Goal: Task Accomplishment & Management: Manage account settings

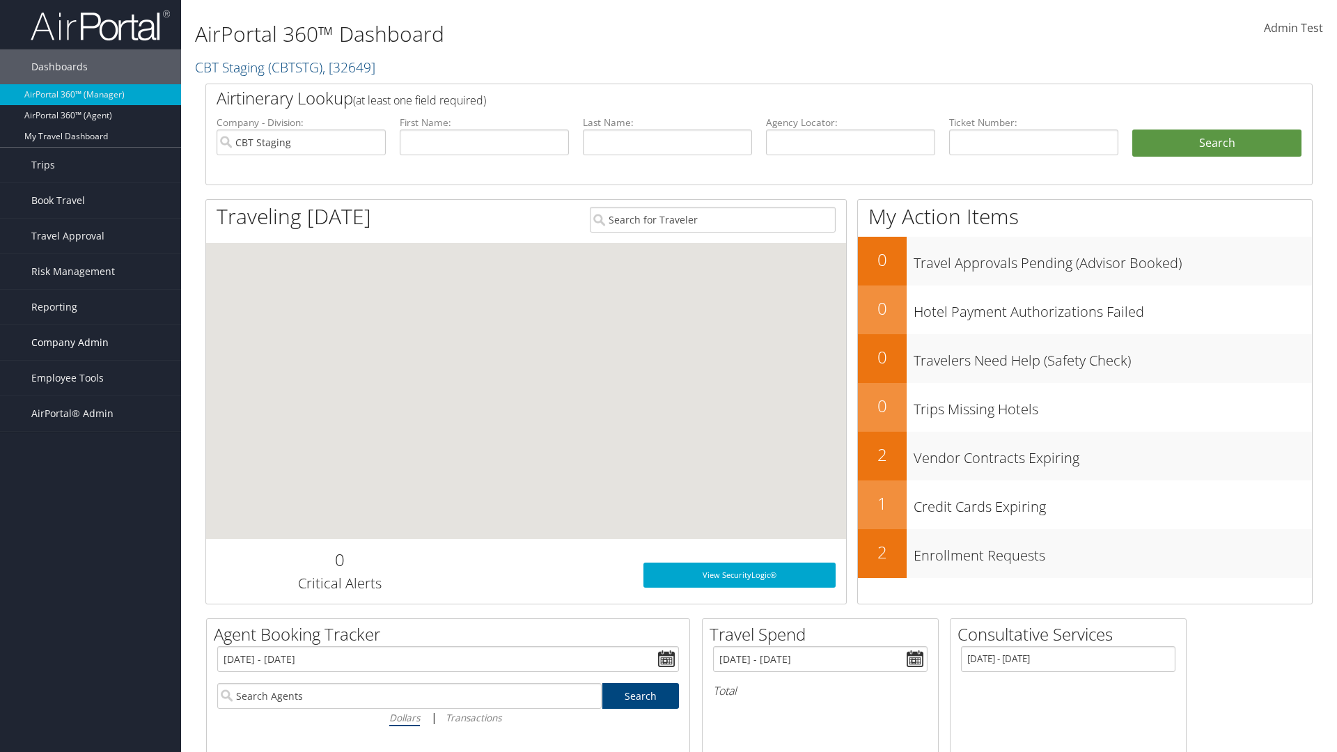
click at [91, 343] on span "Company Admin" at bounding box center [69, 342] width 77 height 35
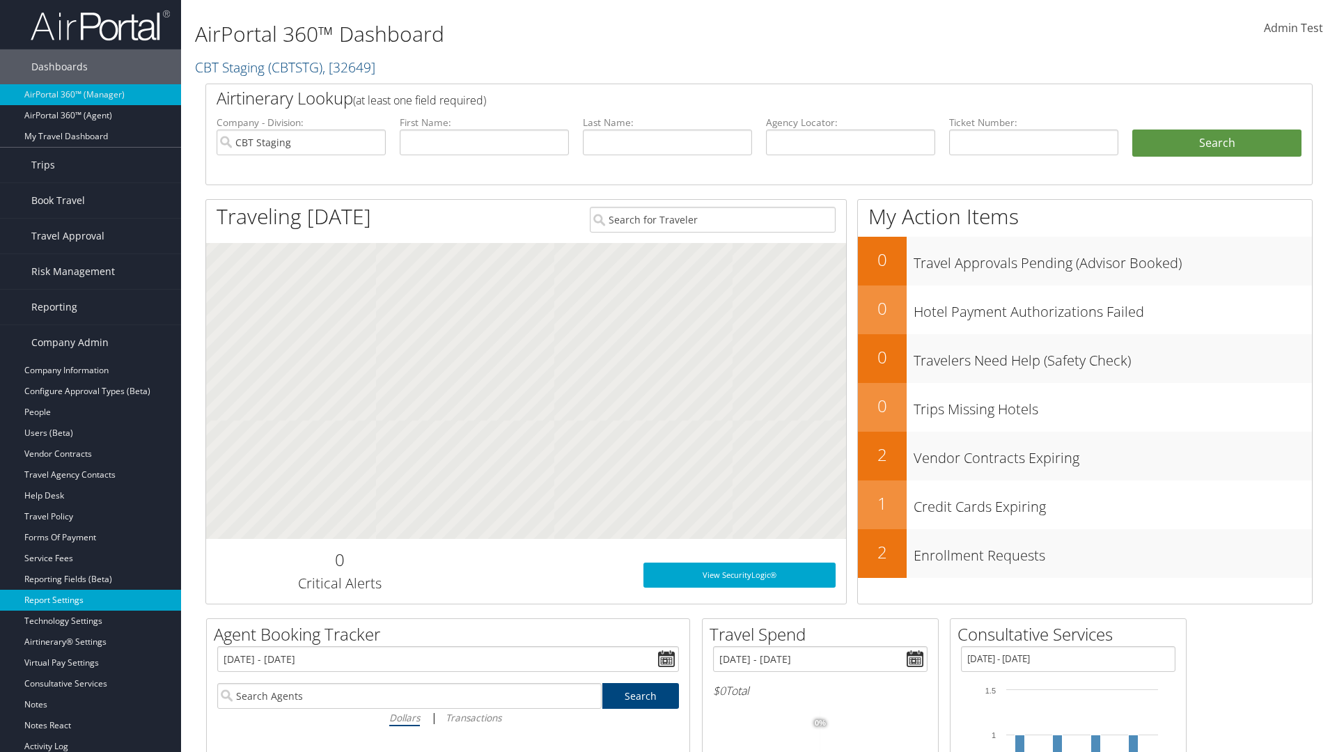
click at [91, 600] on link "Report Settings" at bounding box center [90, 600] width 181 height 21
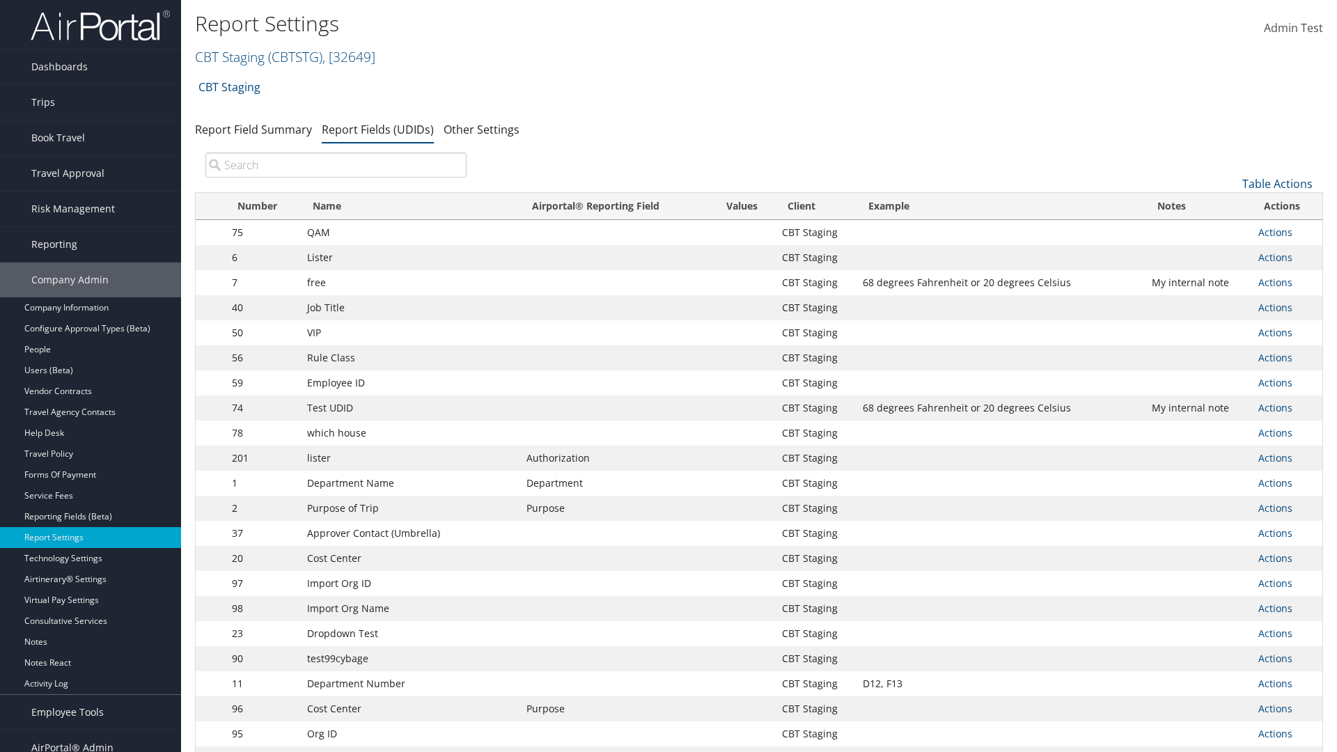
click at [336, 165] on input "search" at bounding box center [335, 165] width 261 height 25
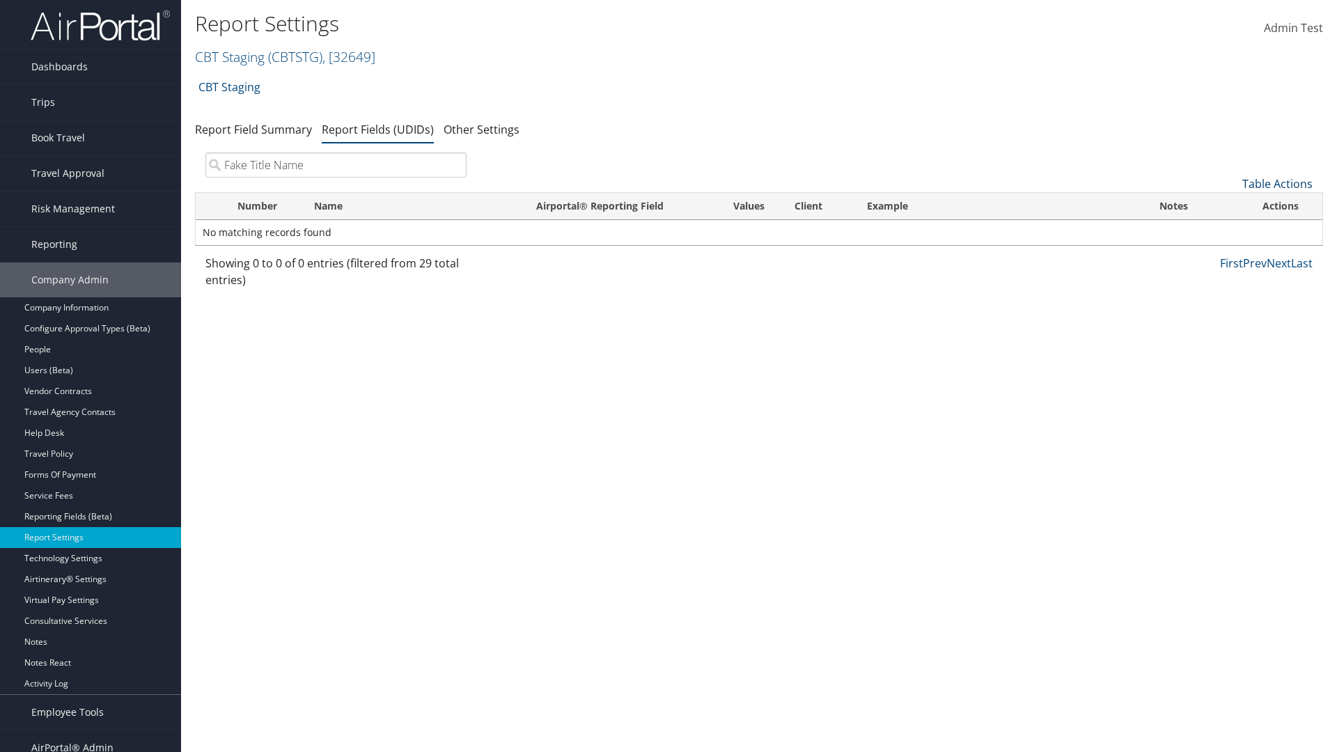
type input "Fake Title Name"
click at [1277, 184] on link "Table Actions" at bounding box center [1277, 183] width 70 height 15
click at [1231, 205] on link "New Record" at bounding box center [1230, 206] width 183 height 24
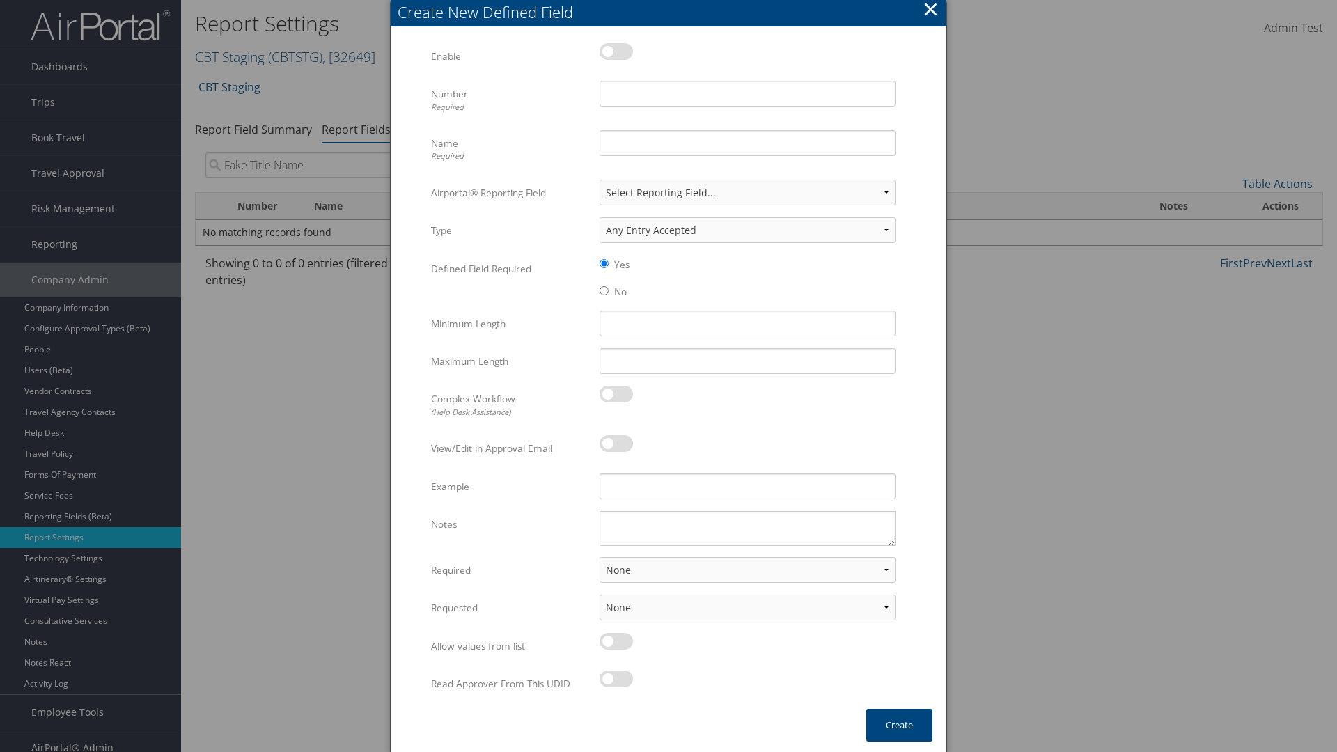
click at [616, 51] on label at bounding box center [616, 51] width 33 height 17
click at [616, 51] on input "checkbox" at bounding box center [611, 53] width 9 height 9
checkbox input "true"
click at [747, 143] on input "Name Required" at bounding box center [748, 143] width 296 height 26
type input "Fake Title Name"
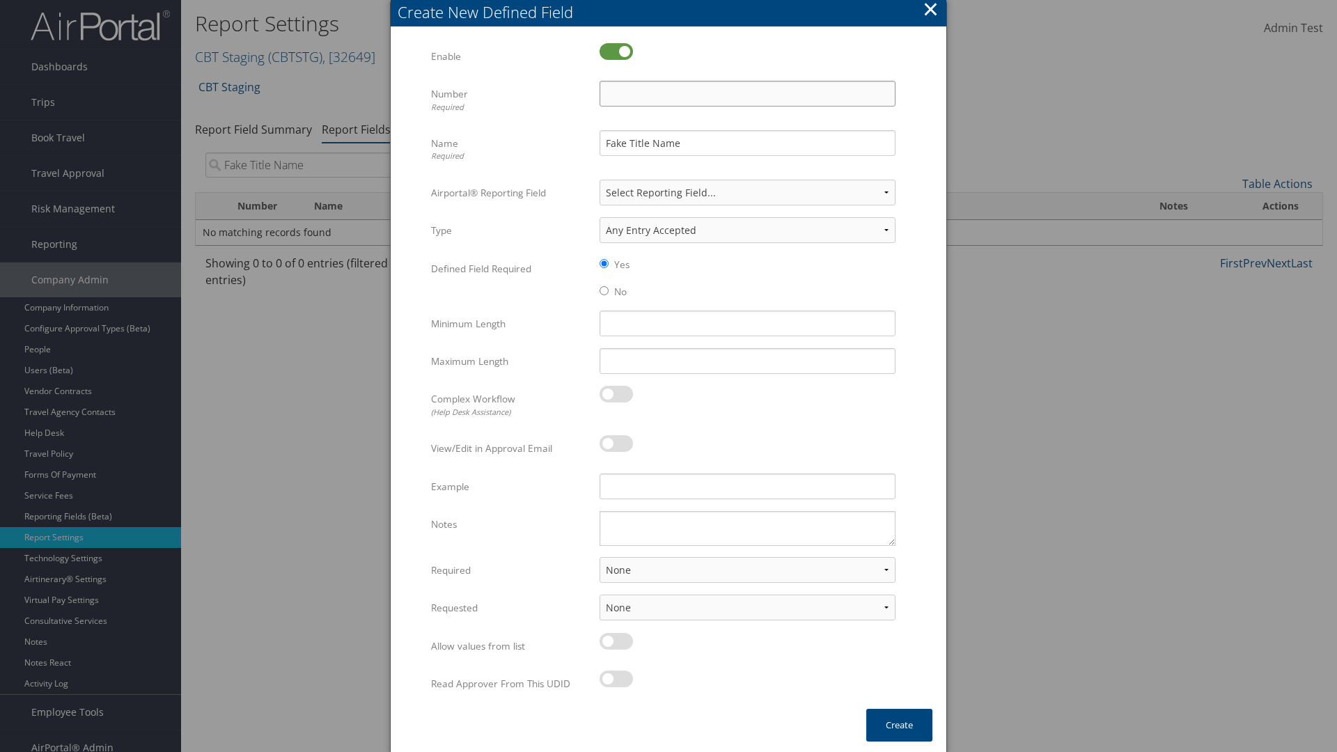
click at [747, 93] on input "Number Required" at bounding box center [748, 94] width 296 height 26
type input "333"
click at [899, 725] on button "Create" at bounding box center [899, 725] width 66 height 33
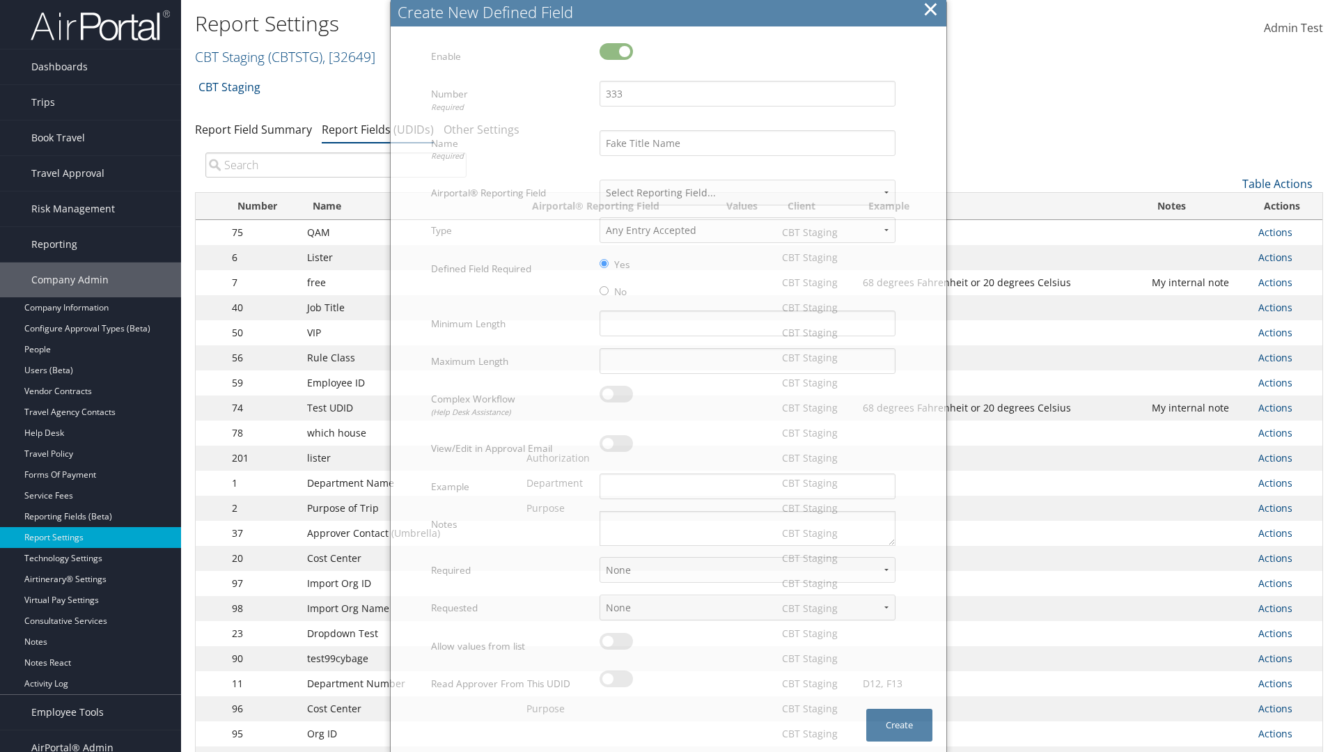
click at [336, 165] on input "search" at bounding box center [335, 165] width 261 height 25
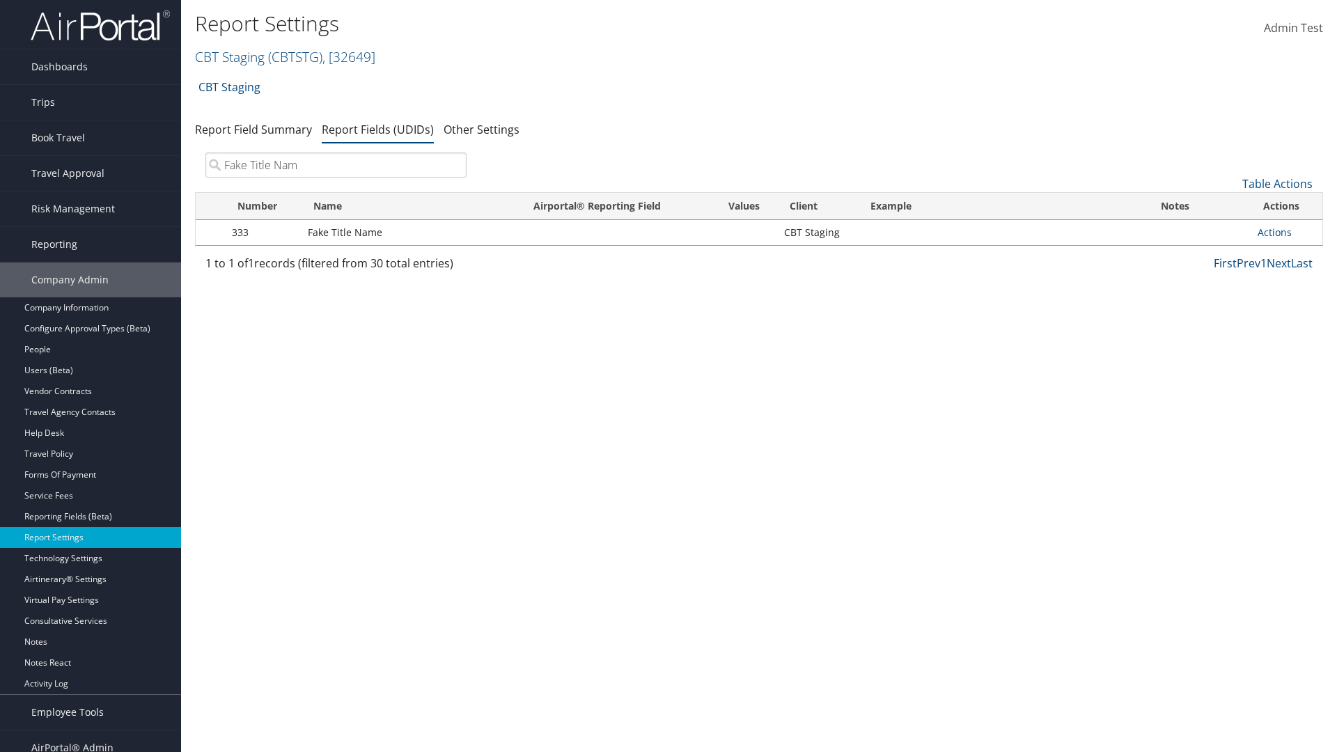
type input "Fake Title Name"
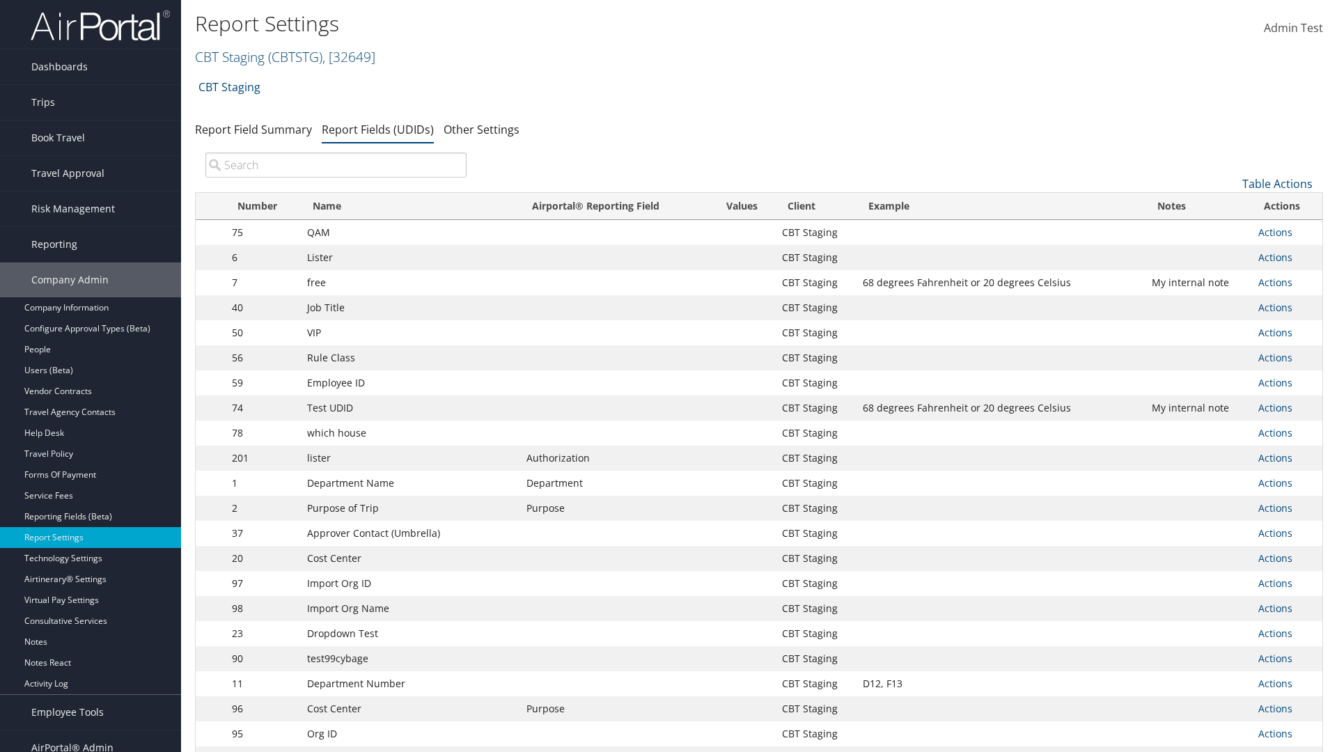
click at [336, 165] on input "search" at bounding box center [335, 165] width 261 height 25
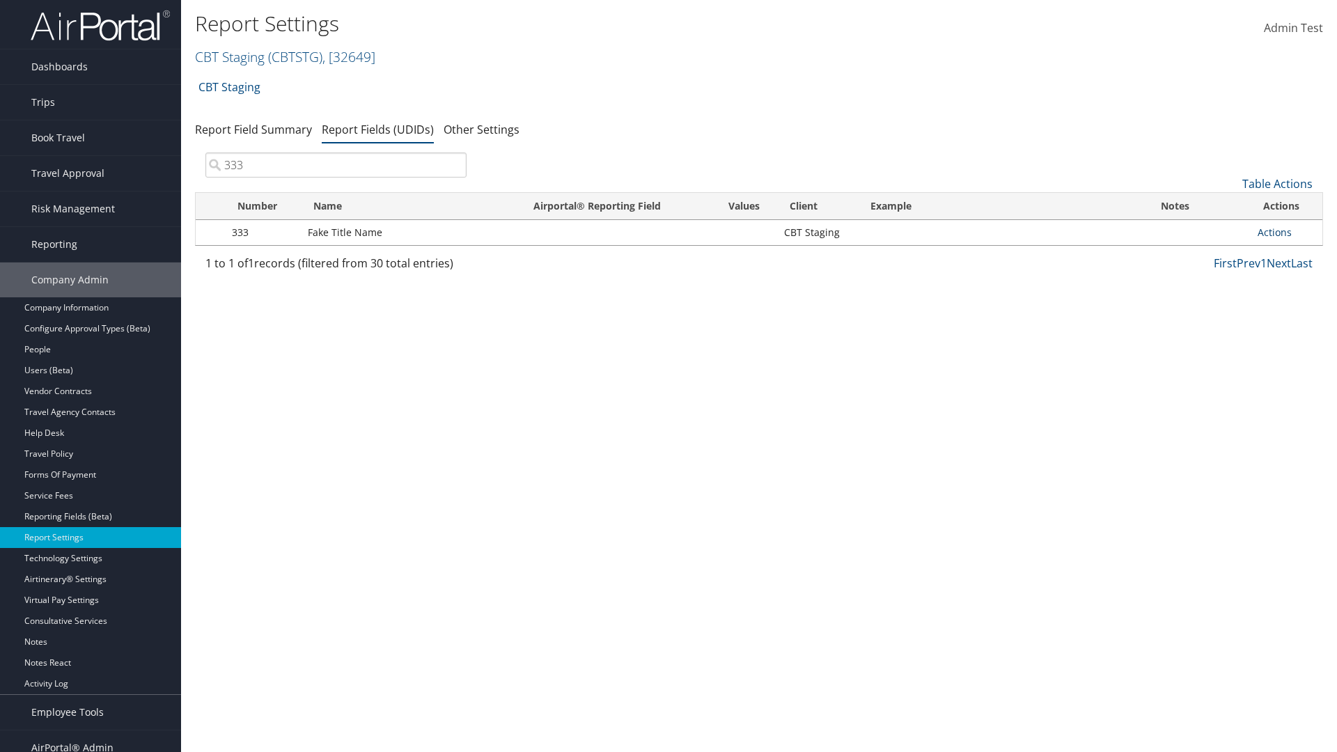
type input "333"
click at [1274, 232] on link "Actions" at bounding box center [1275, 232] width 34 height 13
click at [1219, 301] on link "Edit" at bounding box center [1219, 301] width 138 height 24
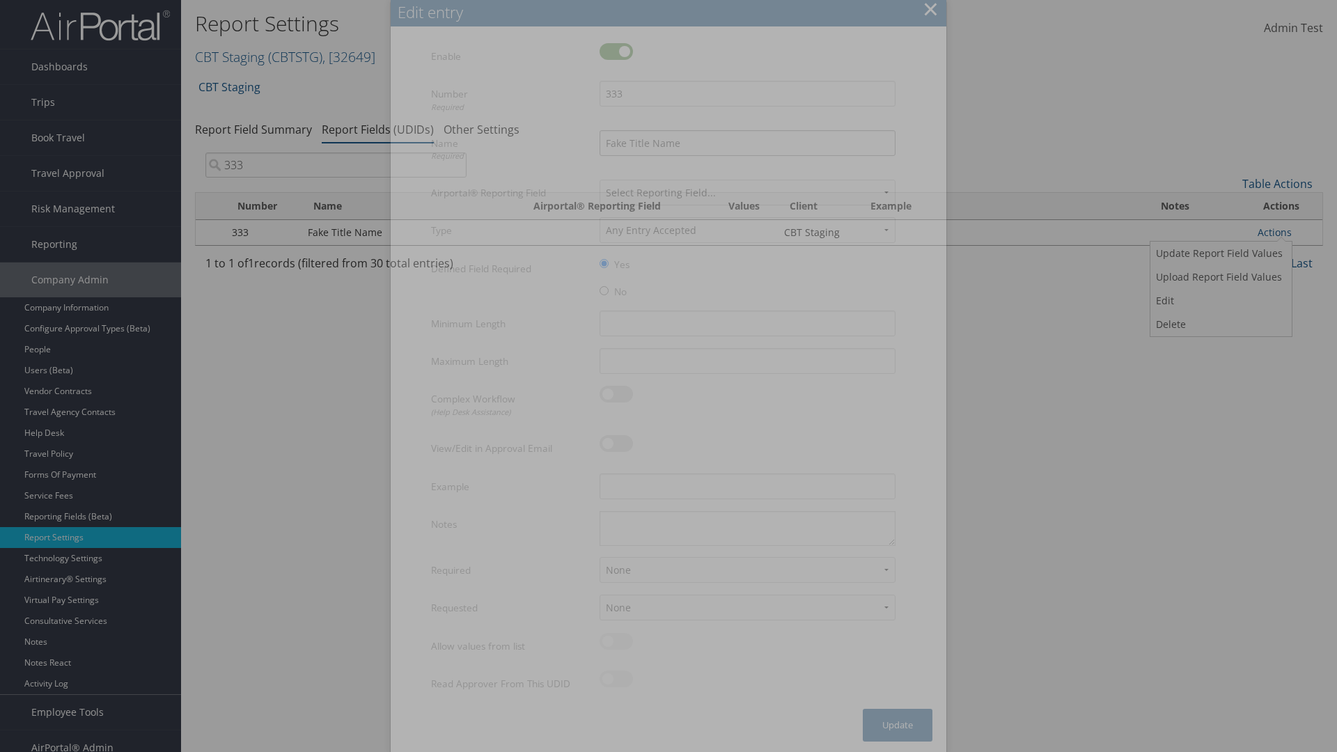
click at [747, 143] on input "Fake Title Name" at bounding box center [748, 143] width 296 height 26
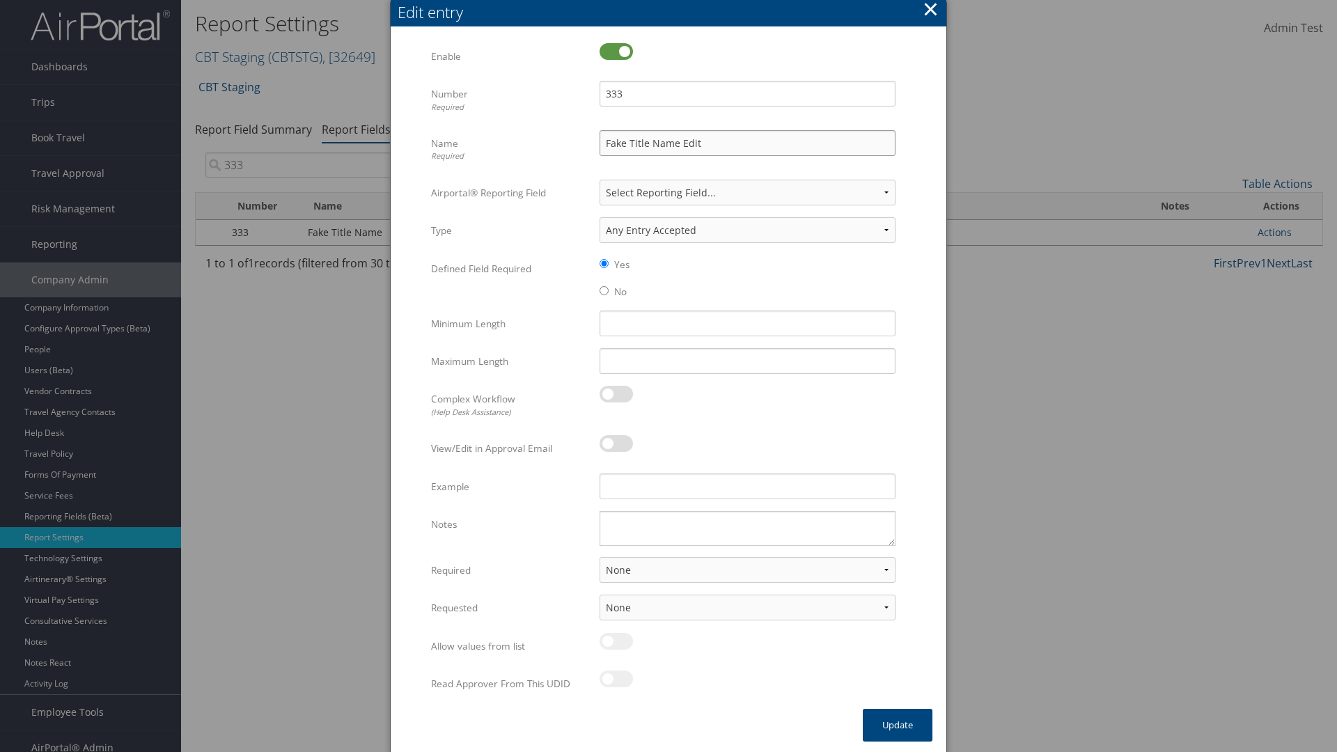
type input "Fake Title Name Edit"
click at [747, 93] on input "333" at bounding box center [748, 94] width 296 height 26
type input "3334"
click at [898, 725] on button "Update" at bounding box center [898, 725] width 70 height 33
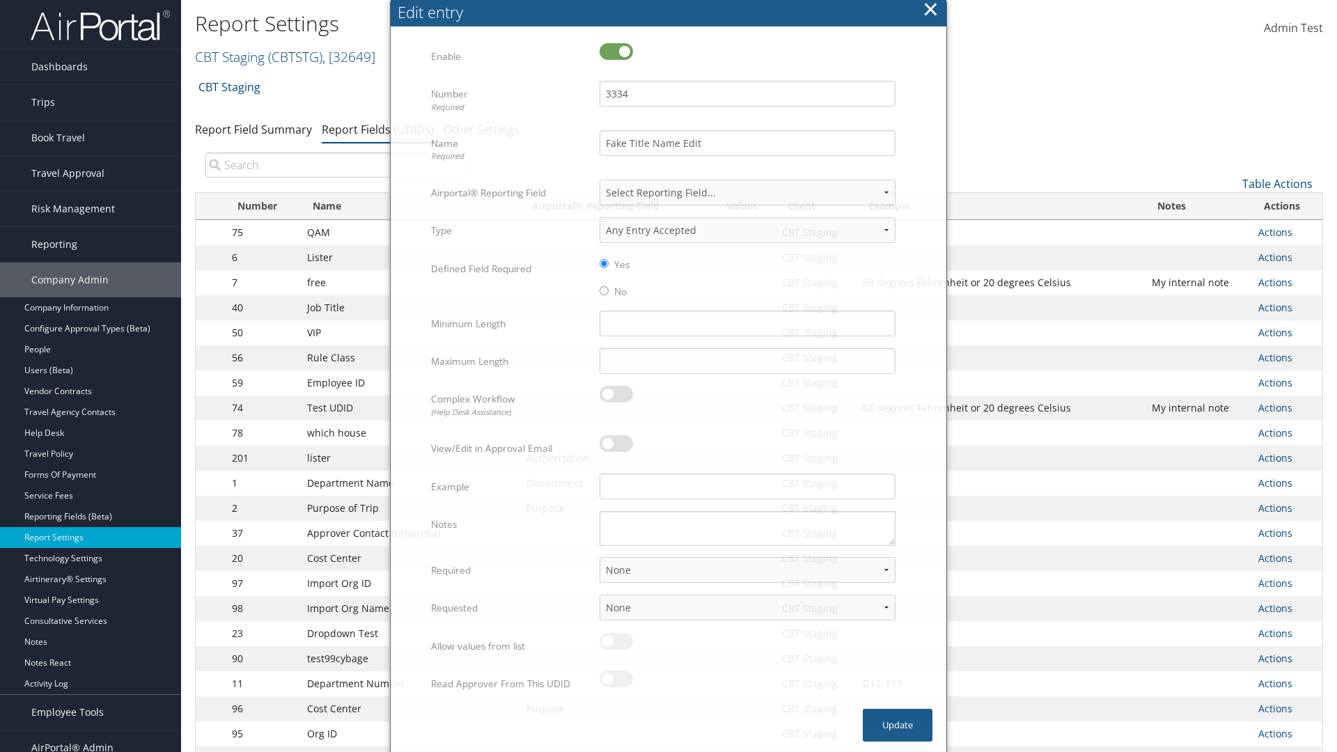
click at [336, 165] on input "search" at bounding box center [335, 165] width 261 height 25
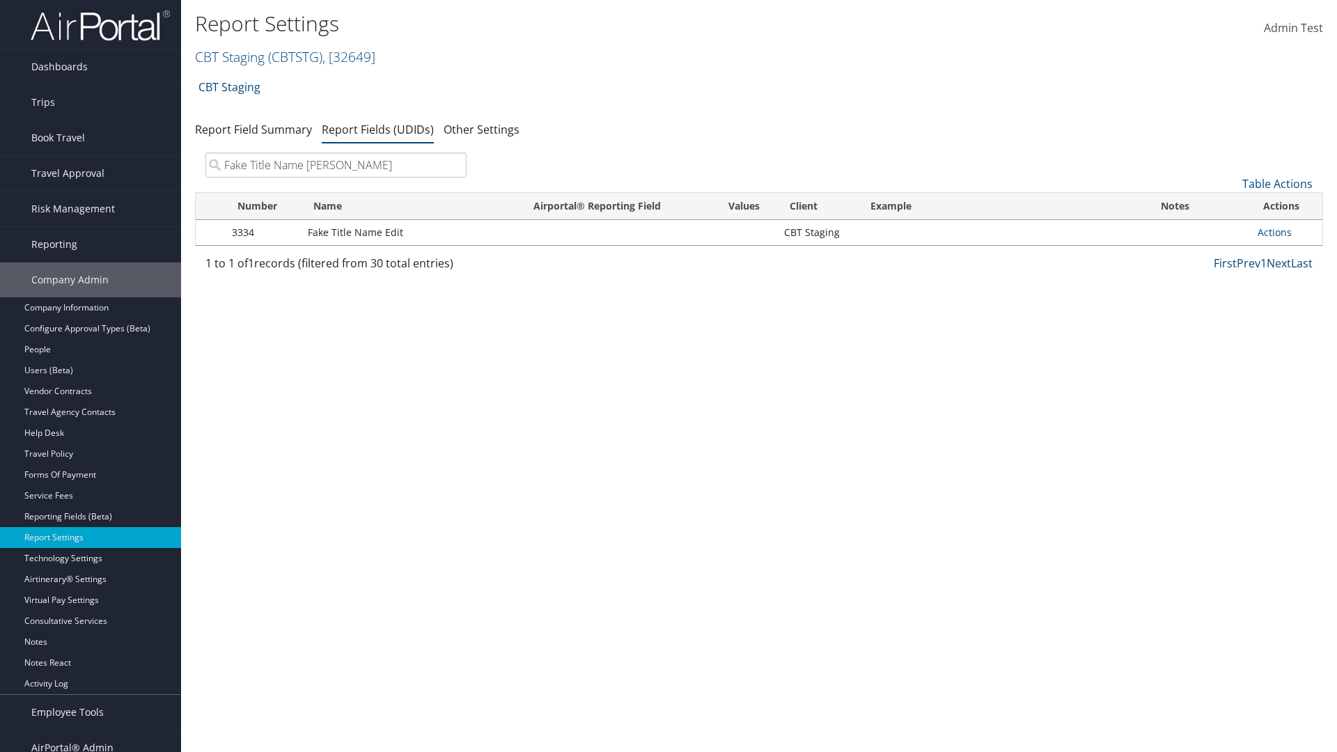
type input "Fake Title Name Edit"
click at [336, 165] on input "search" at bounding box center [335, 165] width 261 height 25
type input "3334"
click at [1274, 232] on link "Actions" at bounding box center [1275, 232] width 34 height 13
click at [1219, 277] on link "Upload Report Field Values" at bounding box center [1219, 277] width 138 height 24
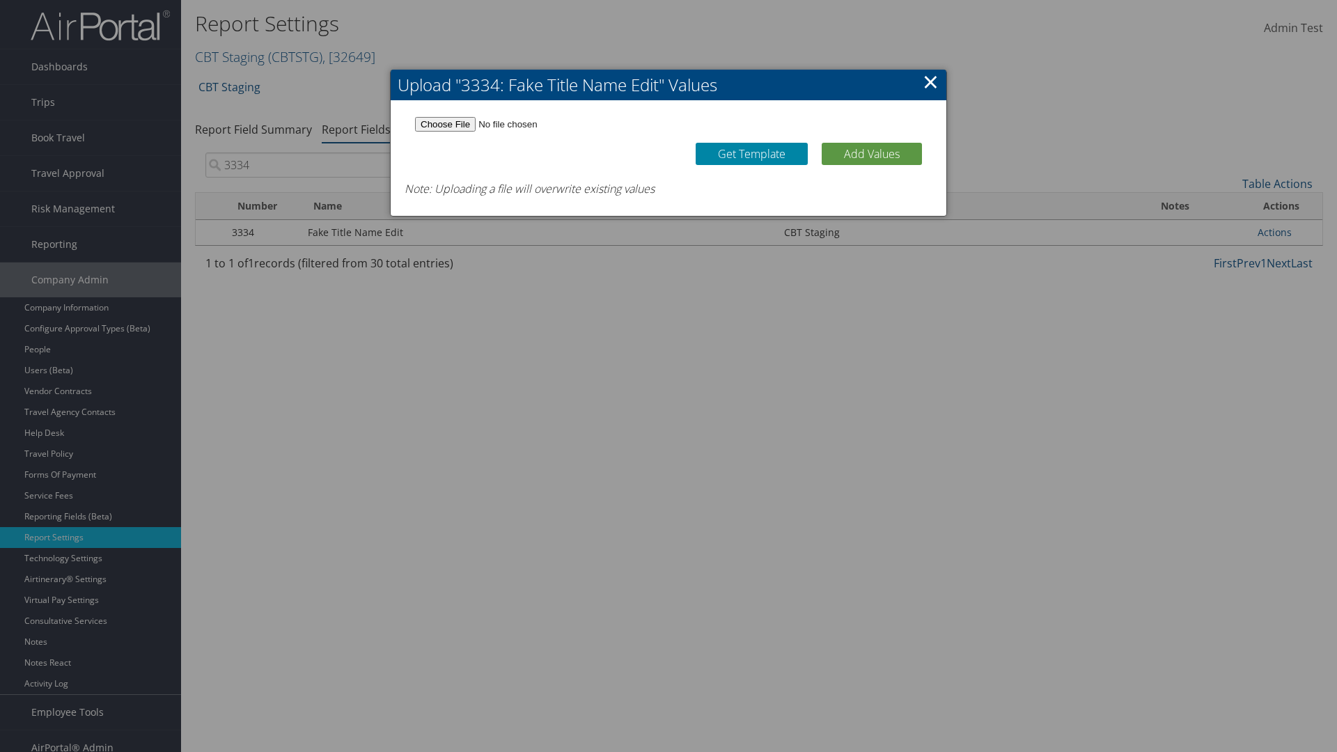
click at [751, 153] on link "Get Template" at bounding box center [752, 154] width 112 height 22
type input "C:\fakepath\udidValues.csv"
click at [872, 153] on button "Add Values" at bounding box center [872, 154] width 100 height 22
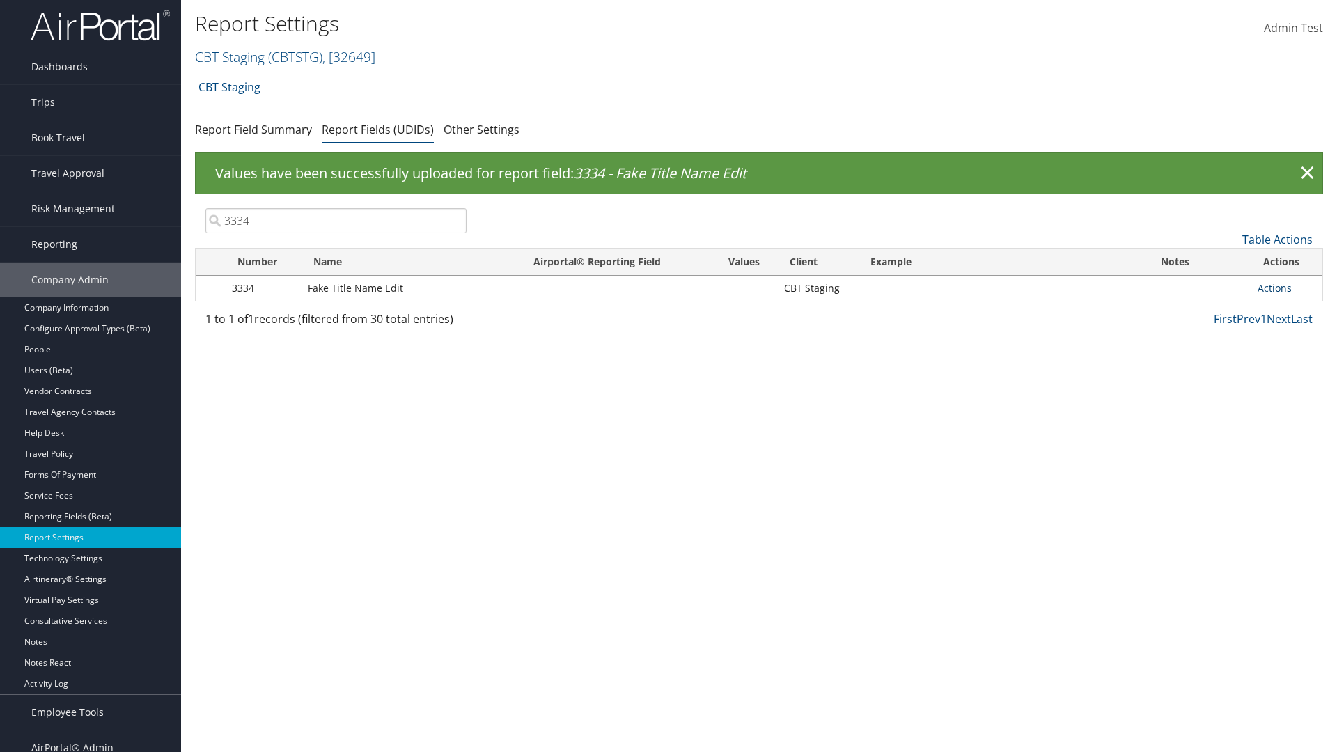
click at [1274, 288] on link "Actions" at bounding box center [1275, 287] width 34 height 13
click at [1219, 309] on link "Update Report Field Values" at bounding box center [1219, 309] width 138 height 24
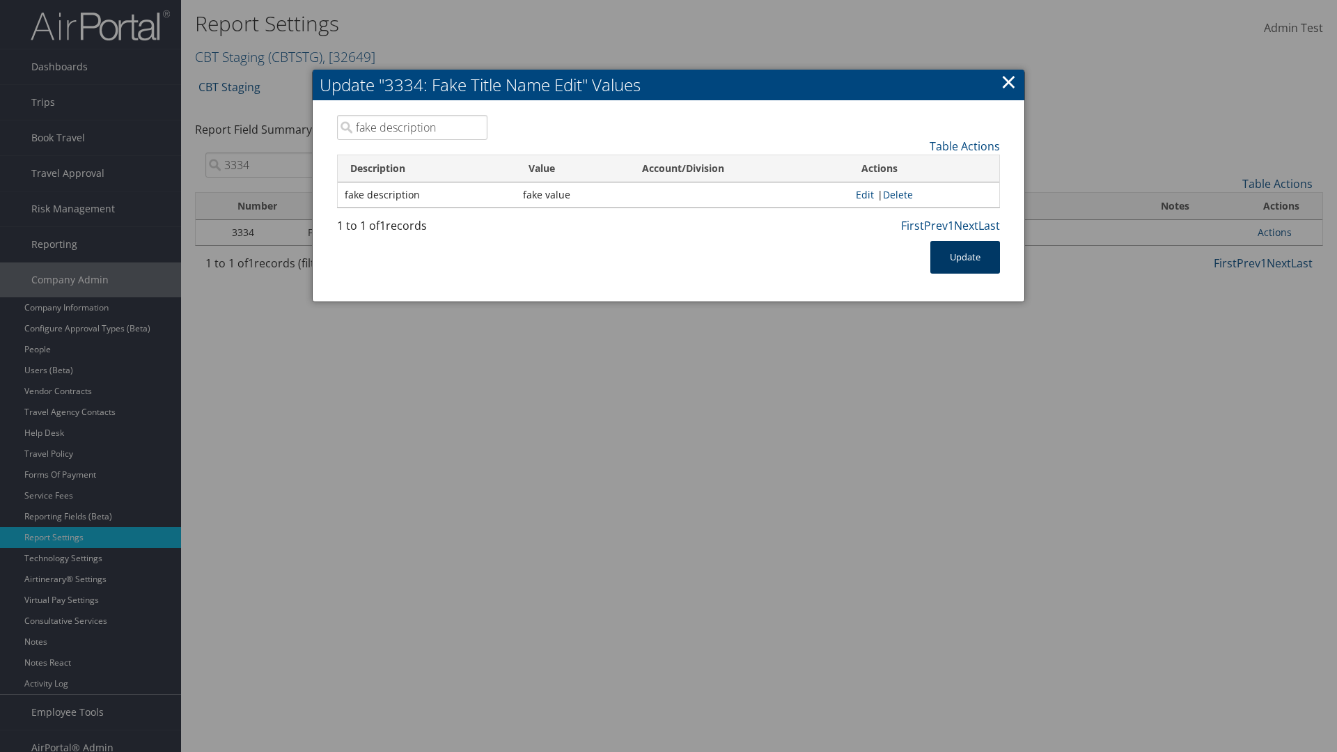
type input "fake description"
click at [965, 257] on button "Update" at bounding box center [965, 257] width 70 height 33
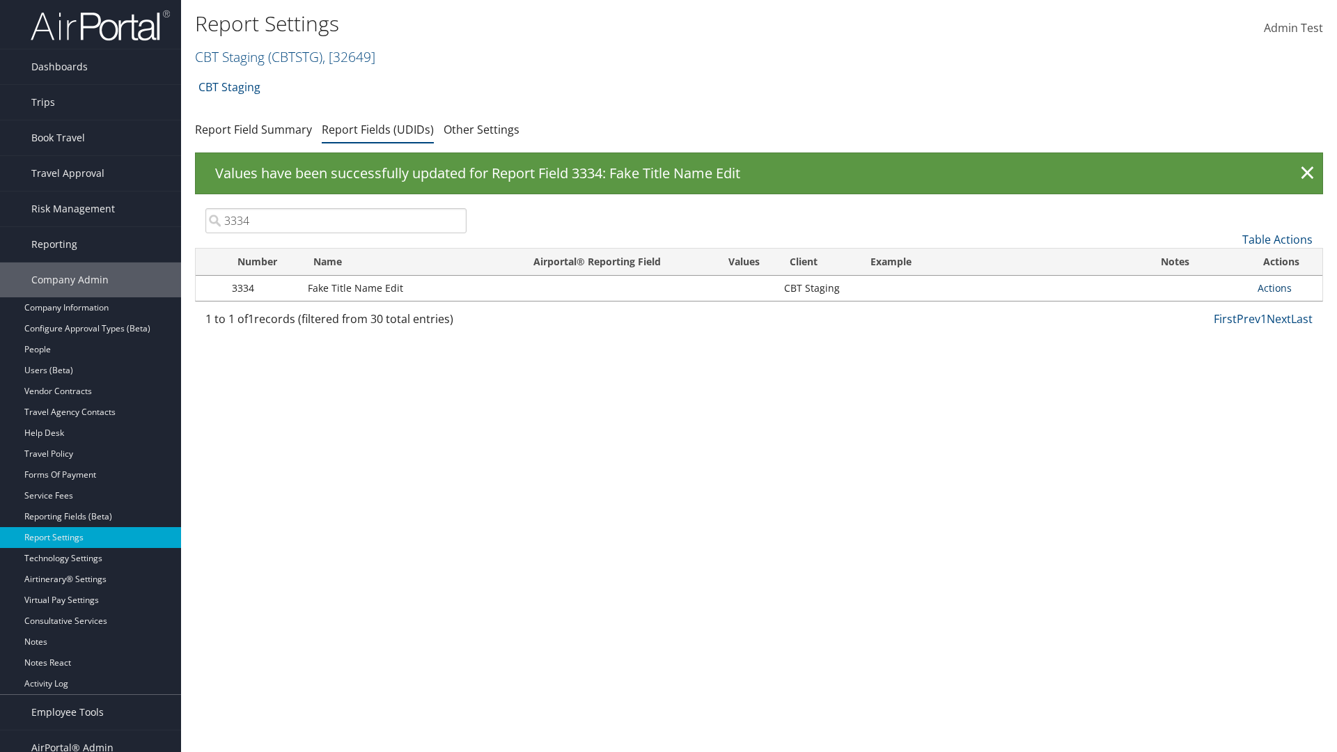
click at [1274, 288] on link "Actions" at bounding box center [1275, 287] width 34 height 13
click at [1219, 380] on link "Delete" at bounding box center [1219, 380] width 138 height 24
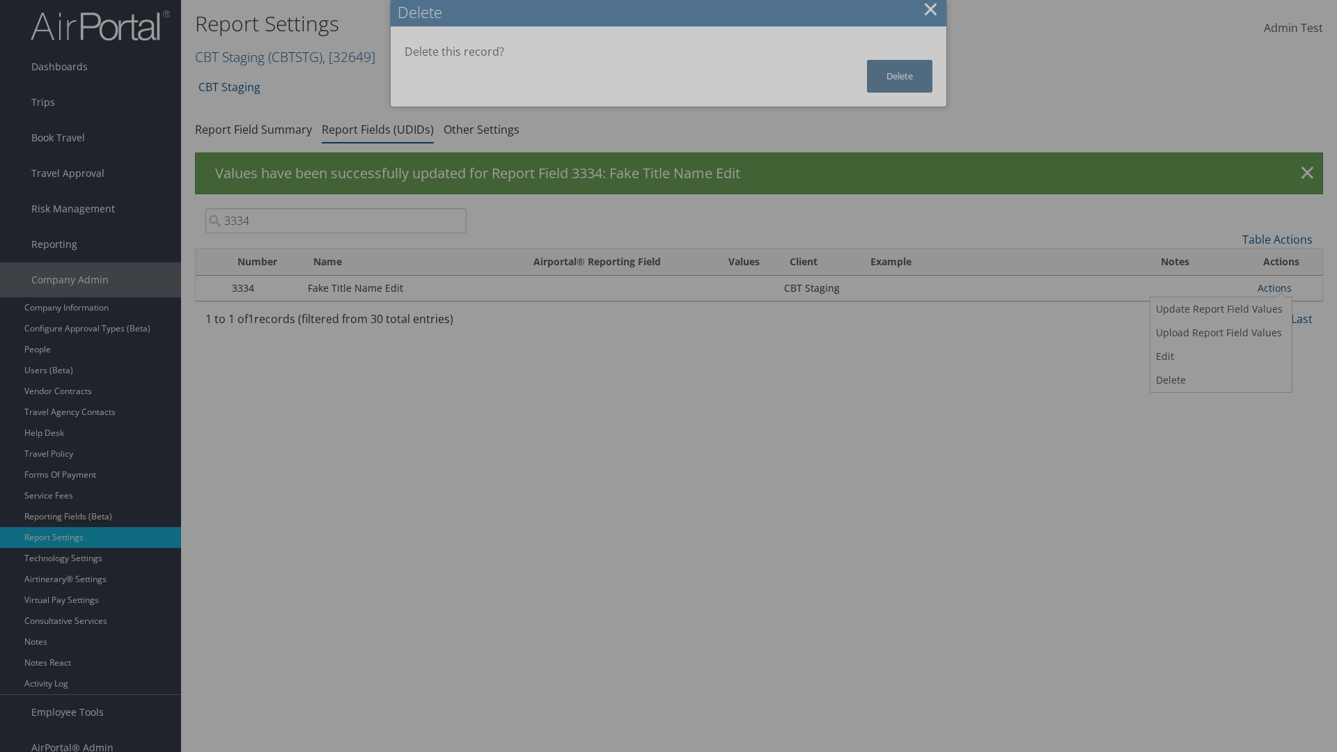
click at [900, 76] on button "Delete" at bounding box center [899, 76] width 65 height 33
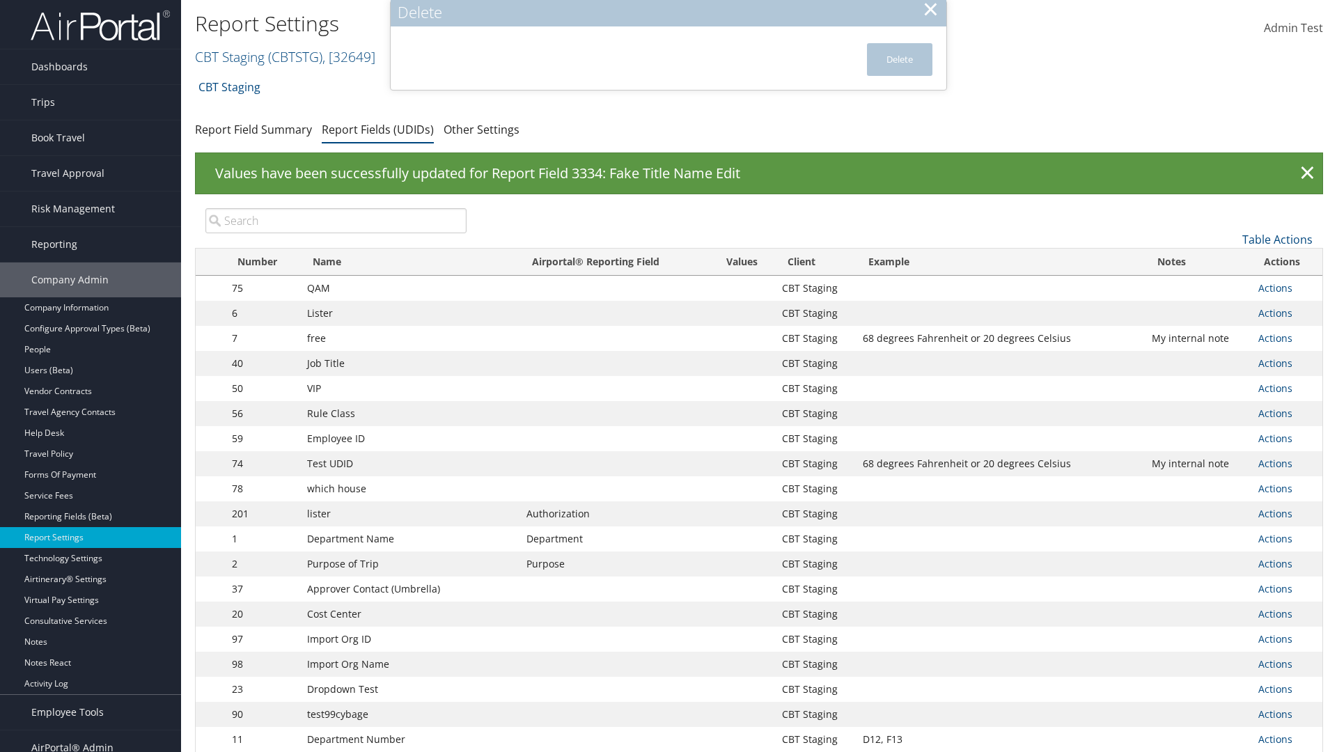
click at [336, 221] on input "search" at bounding box center [335, 220] width 261 height 25
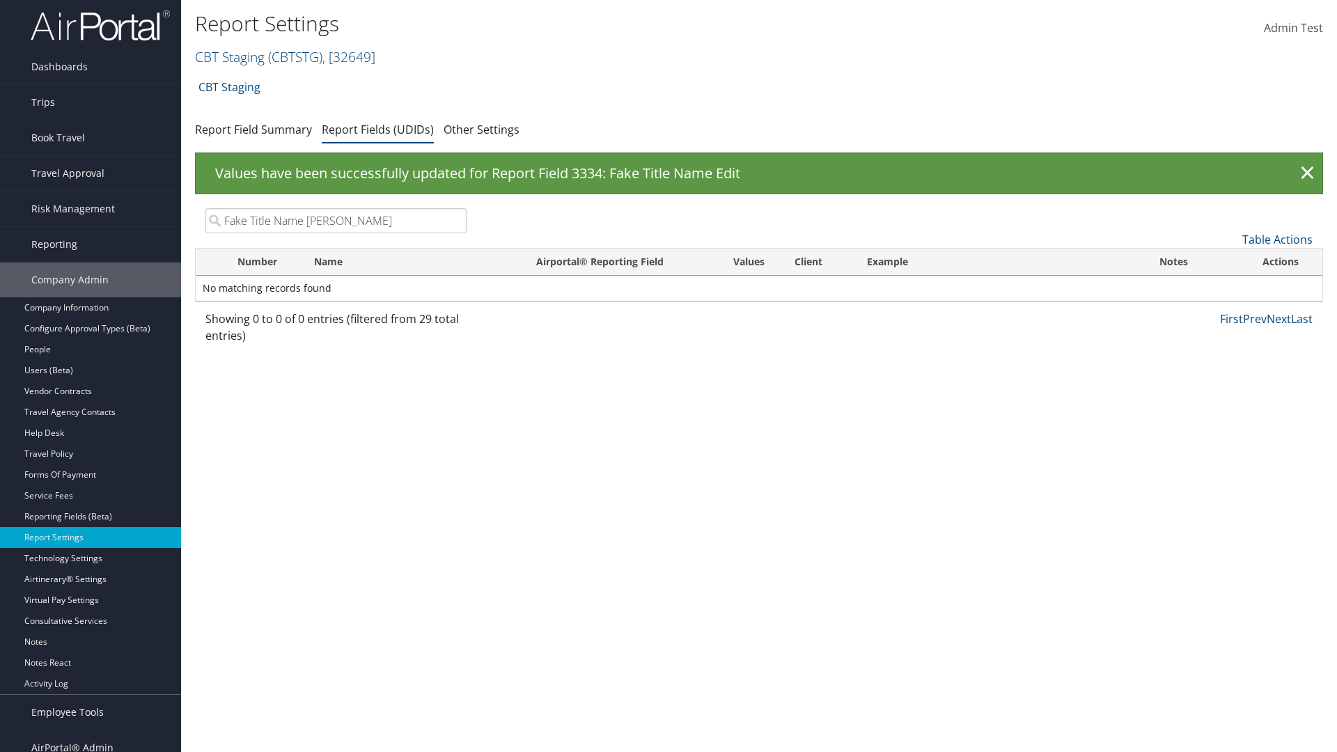
type input "Fake Title Name Edit"
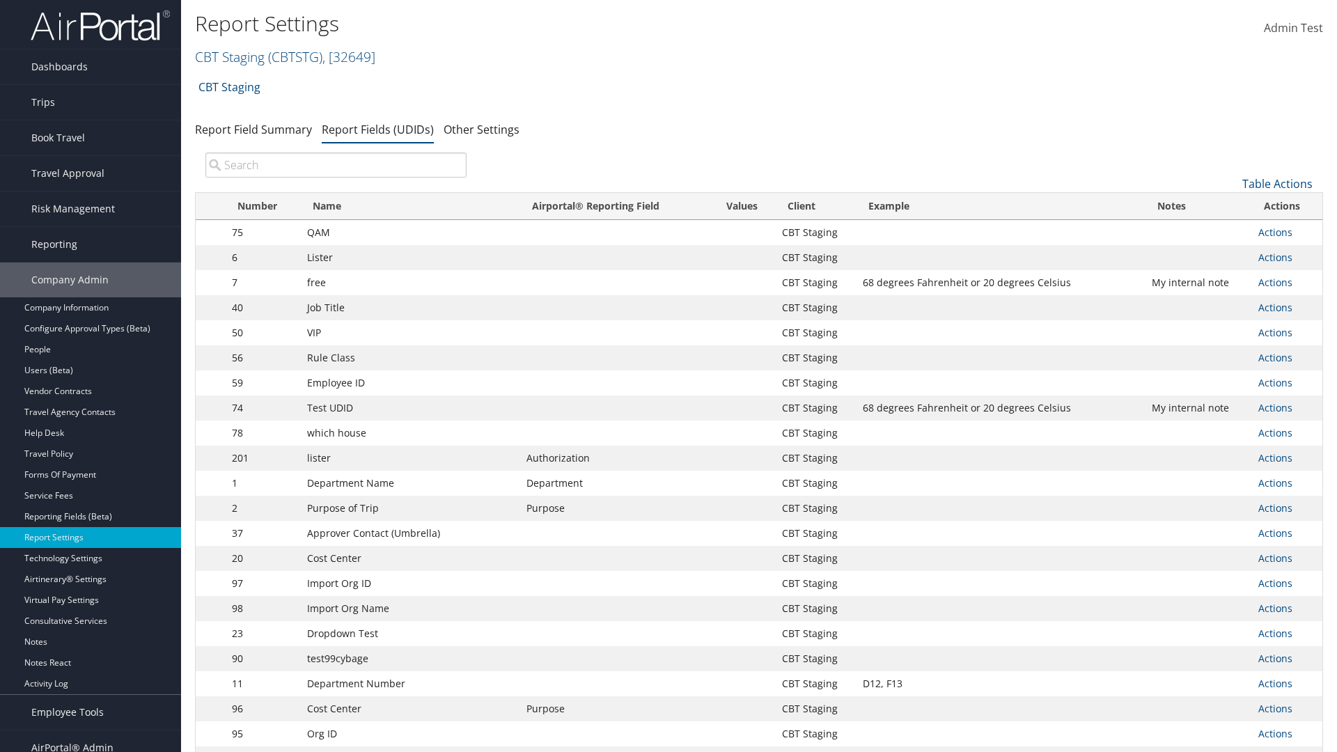
click at [336, 165] on input "search" at bounding box center [335, 165] width 261 height 25
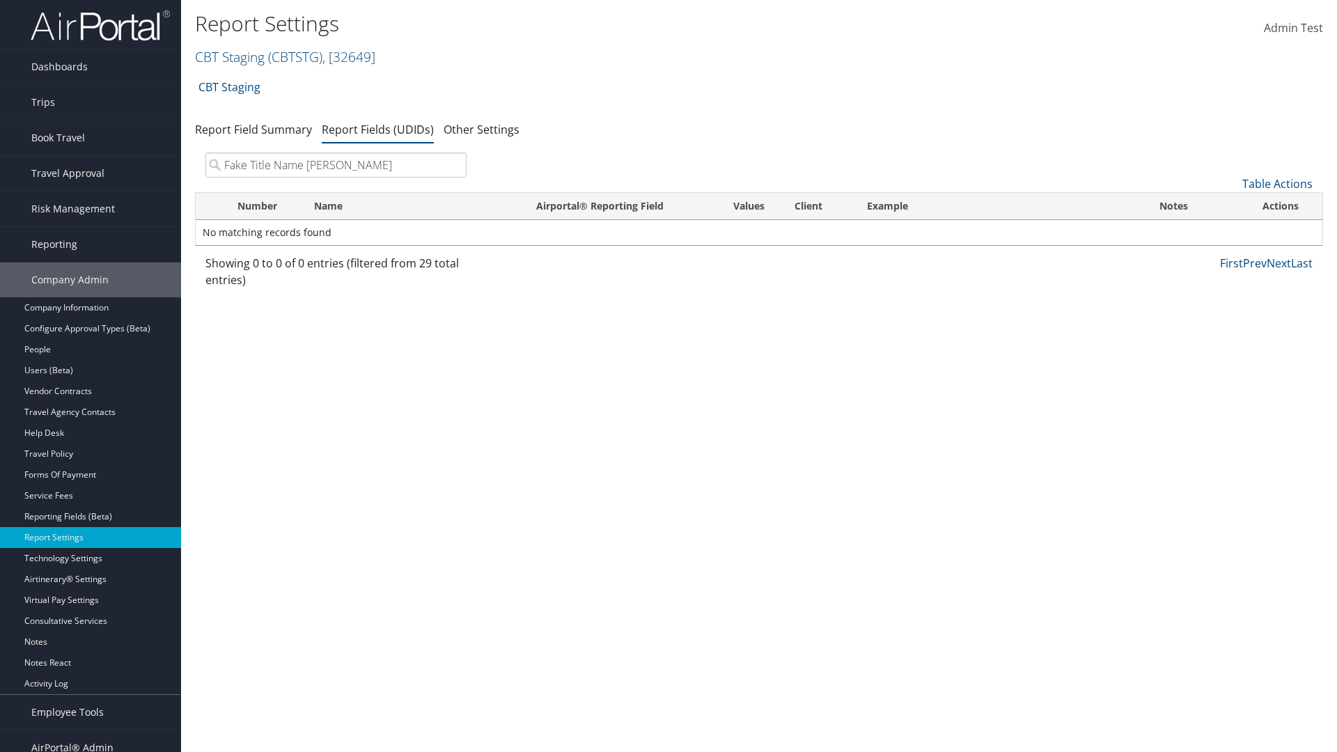
type input "Fake Title Name Edit"
